Goal: Navigation & Orientation: Find specific page/section

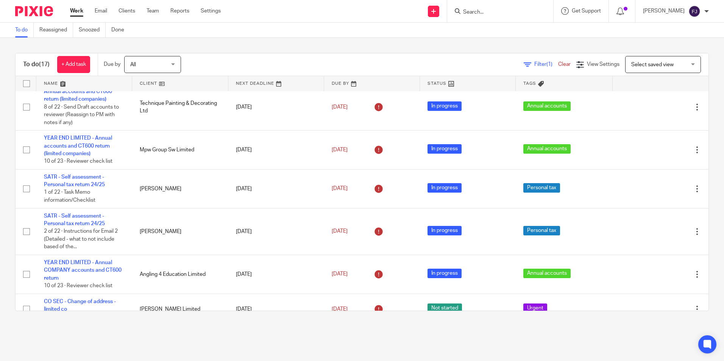
scroll to position [38, 0]
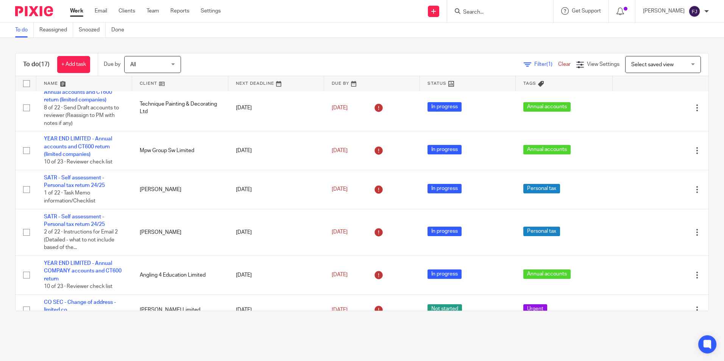
click at [75, 13] on link "Work" at bounding box center [76, 11] width 13 height 8
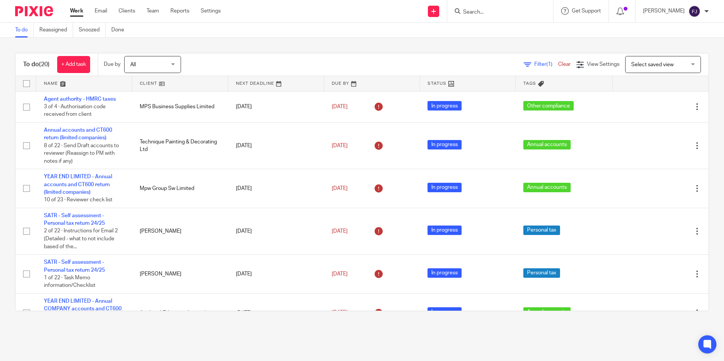
click at [79, 10] on link "Work" at bounding box center [76, 11] width 13 height 8
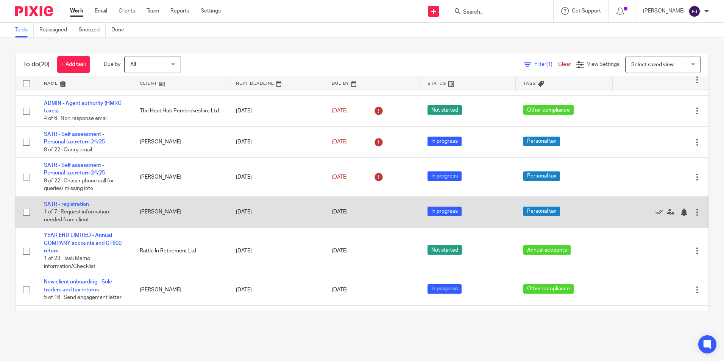
scroll to position [341, 0]
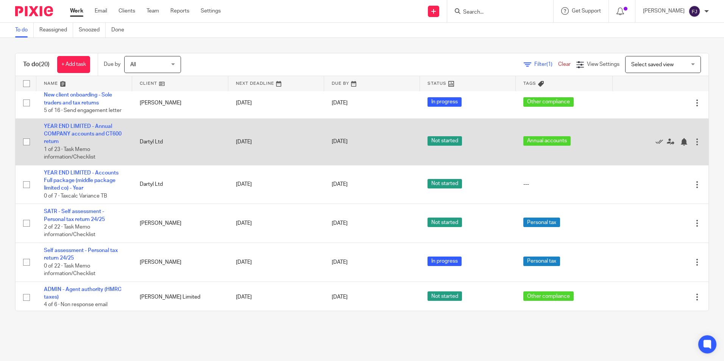
scroll to position [447, 0]
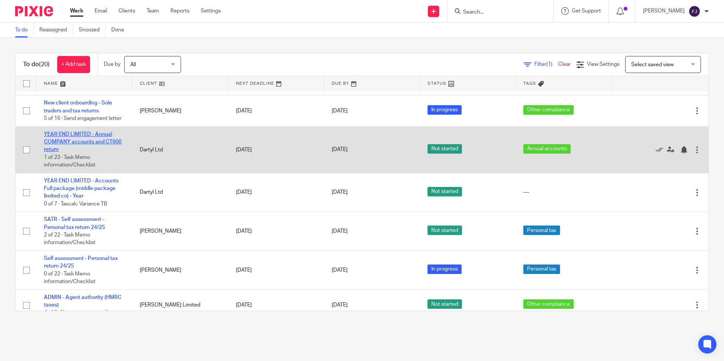
click at [77, 140] on link "YEAR END LIMITED - Annual COMPANY accounts and CT600 return" at bounding box center [83, 142] width 78 height 21
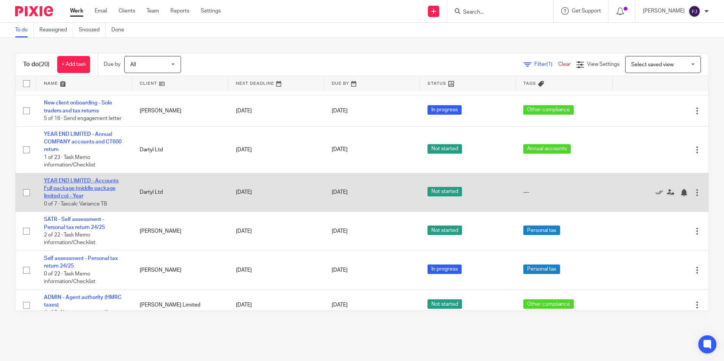
click at [75, 180] on link "YEAR END LIMITED - Accounts Full package (middle package limited co) - Year" at bounding box center [81, 188] width 75 height 21
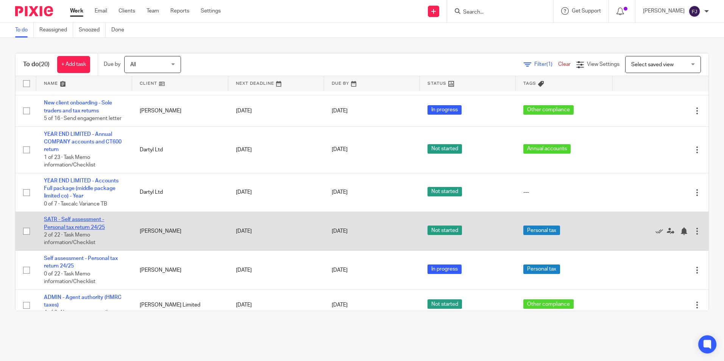
click at [75, 227] on link "SATR - Self assessment - Personal tax return 24/25" at bounding box center [74, 223] width 61 height 13
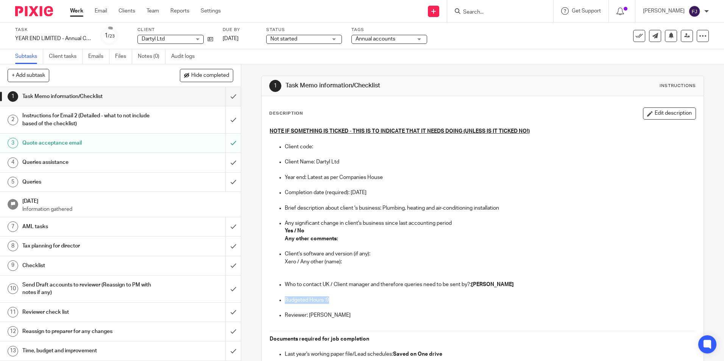
drag, startPoint x: 331, startPoint y: 299, endPoint x: 284, endPoint y: 297, distance: 47.0
click at [285, 297] on p "Budgeted Hours :9" at bounding box center [490, 301] width 411 height 8
drag, startPoint x: 284, startPoint y: 297, endPoint x: 433, endPoint y: 258, distance: 154.5
click at [433, 258] on p "Client's software and version (if any):" at bounding box center [490, 254] width 411 height 8
